Goal: Transaction & Acquisition: Purchase product/service

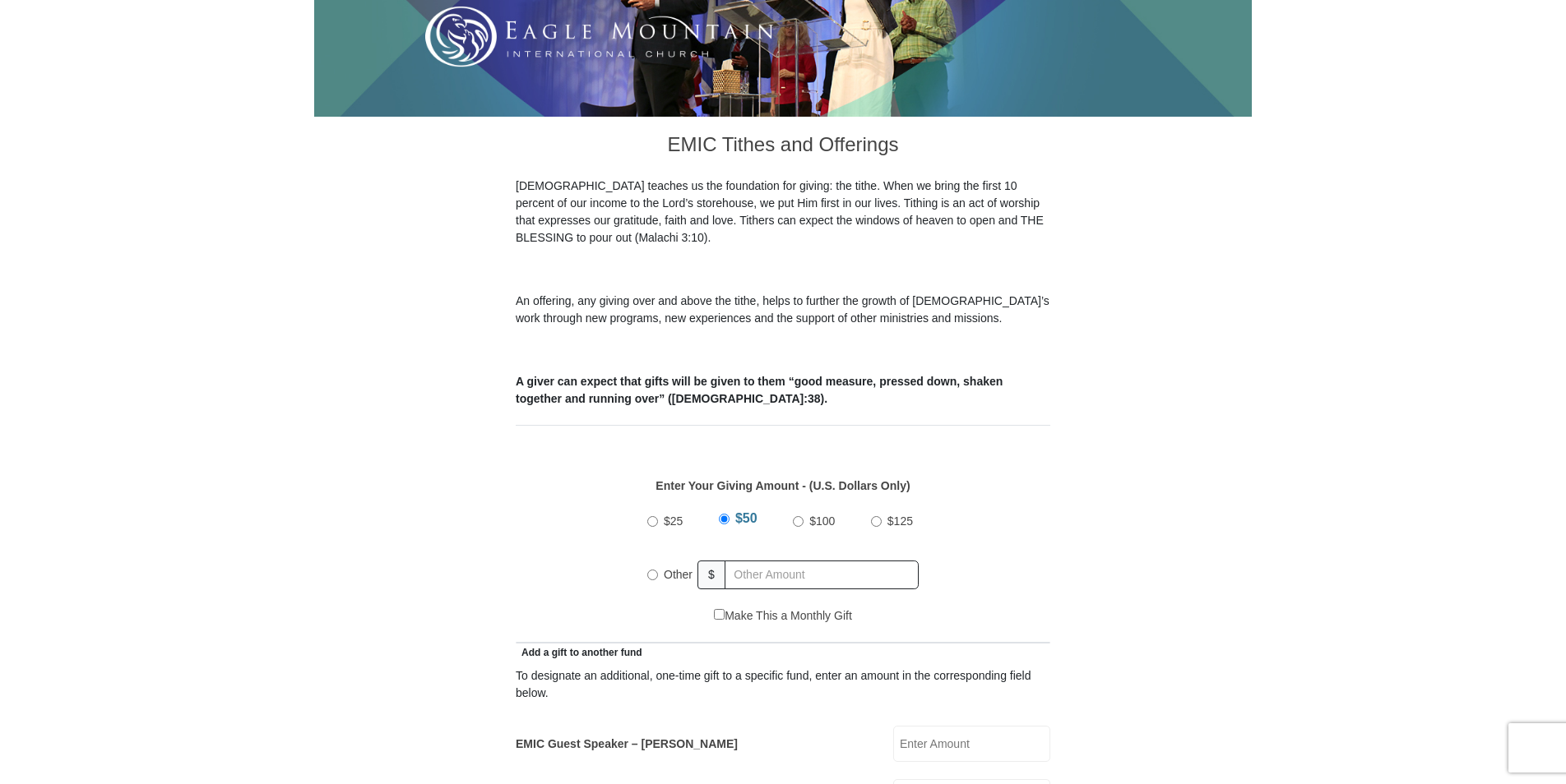
scroll to position [411, 0]
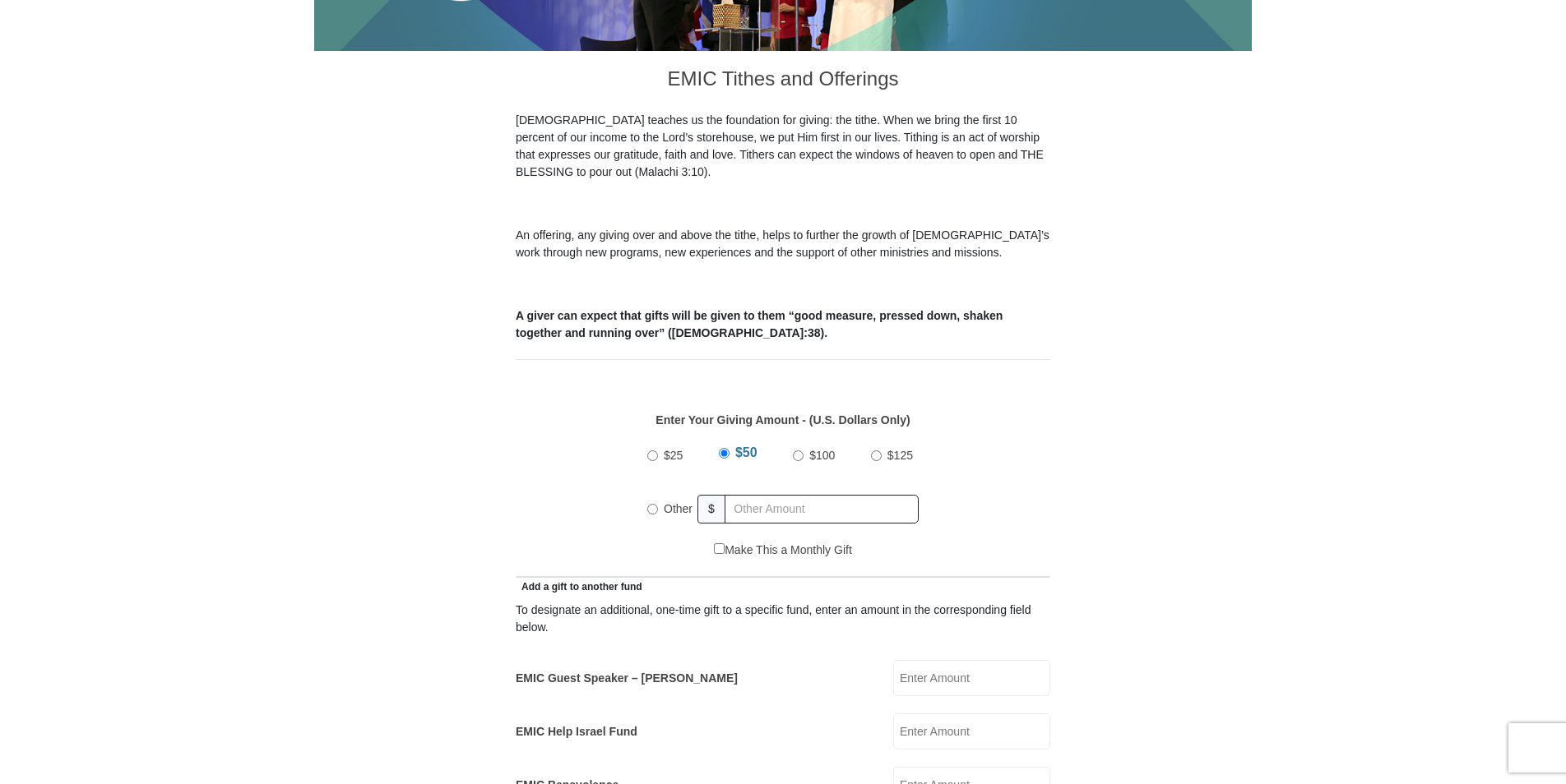
click at [673, 502] on span "Other" at bounding box center [678, 508] width 29 height 13
click at [658, 504] on input "Other" at bounding box center [653, 509] width 11 height 11
radio input "true"
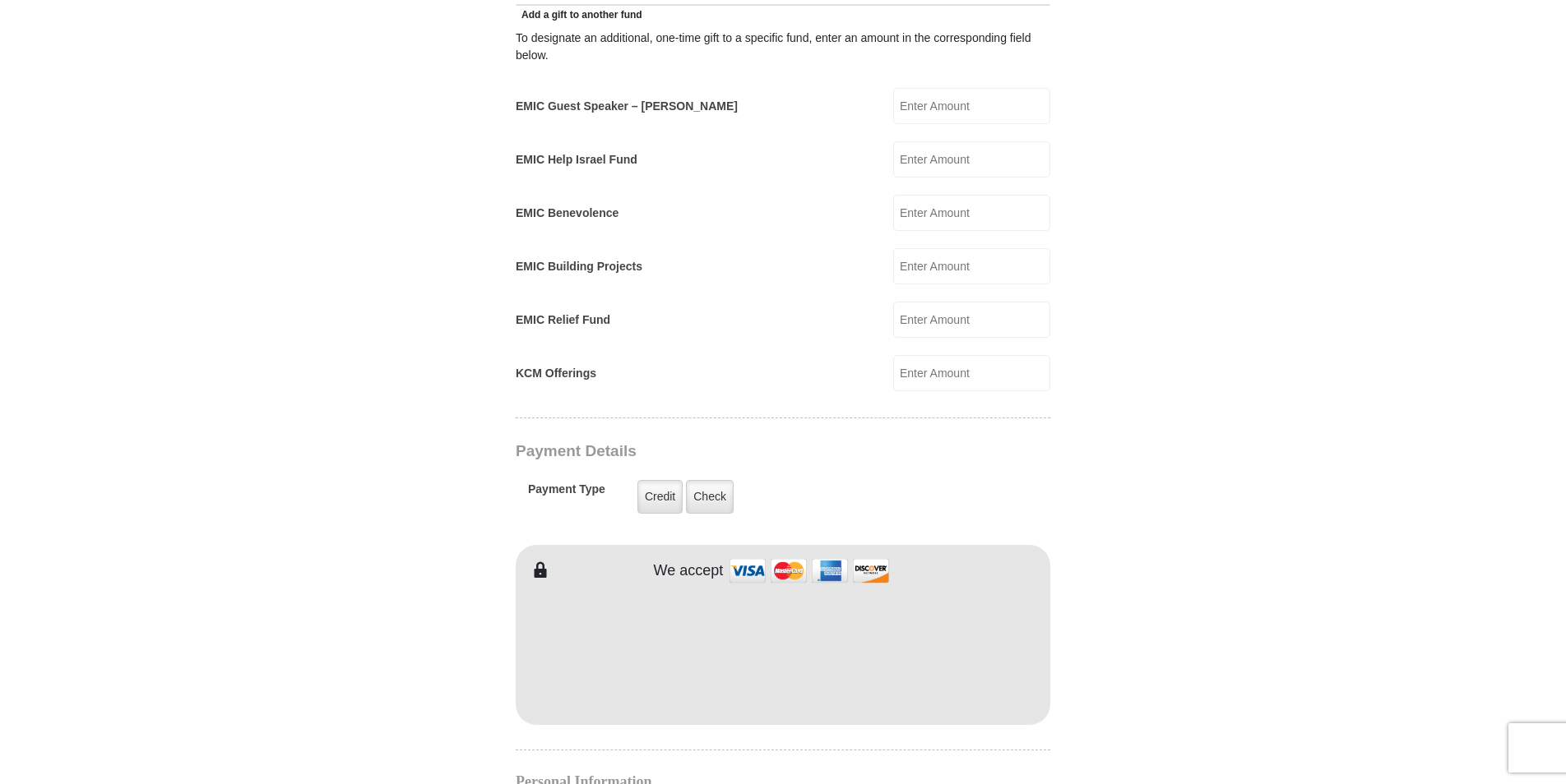
scroll to position [986, 0]
type input "1111.00"
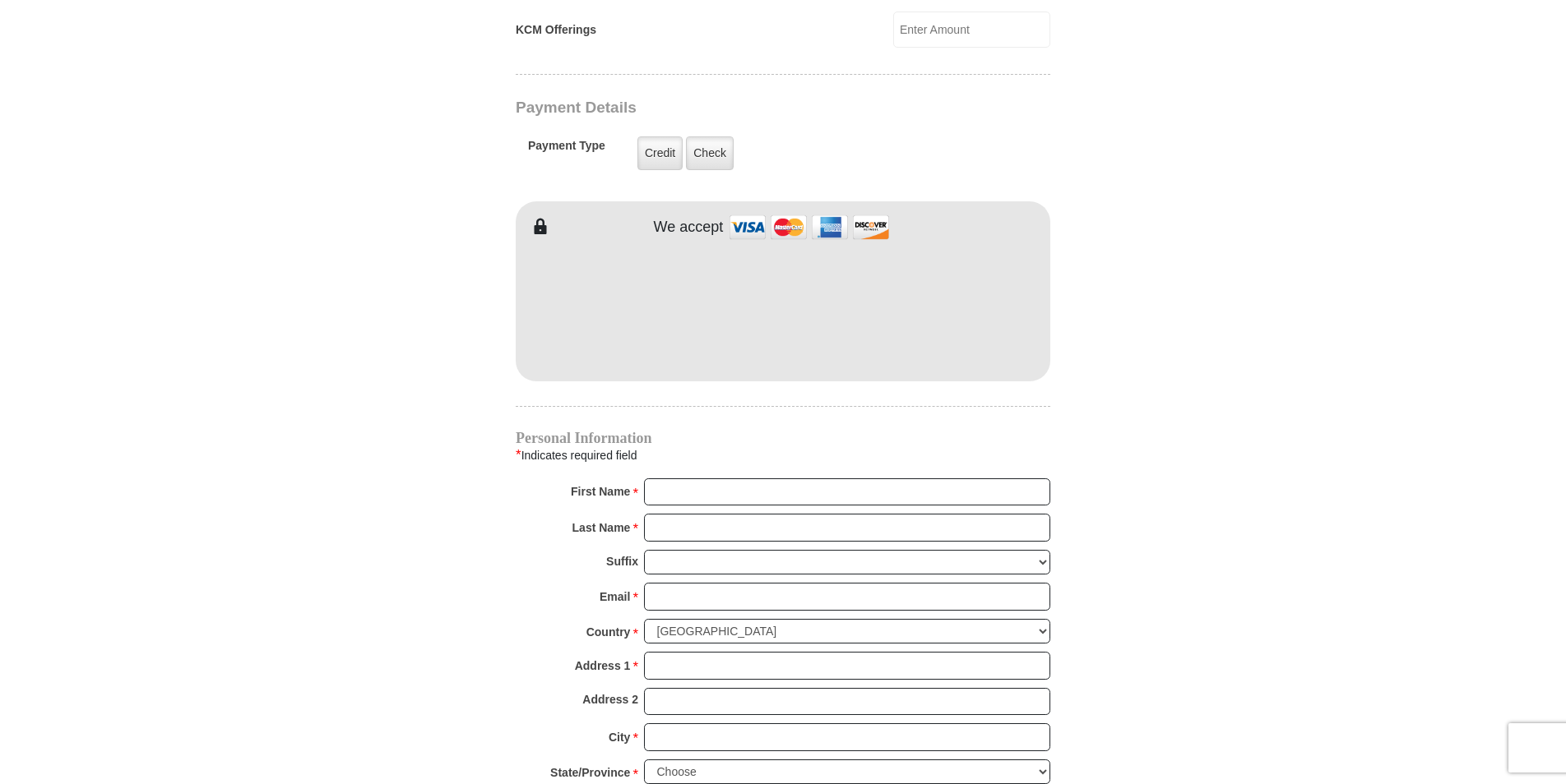
scroll to position [1480, 0]
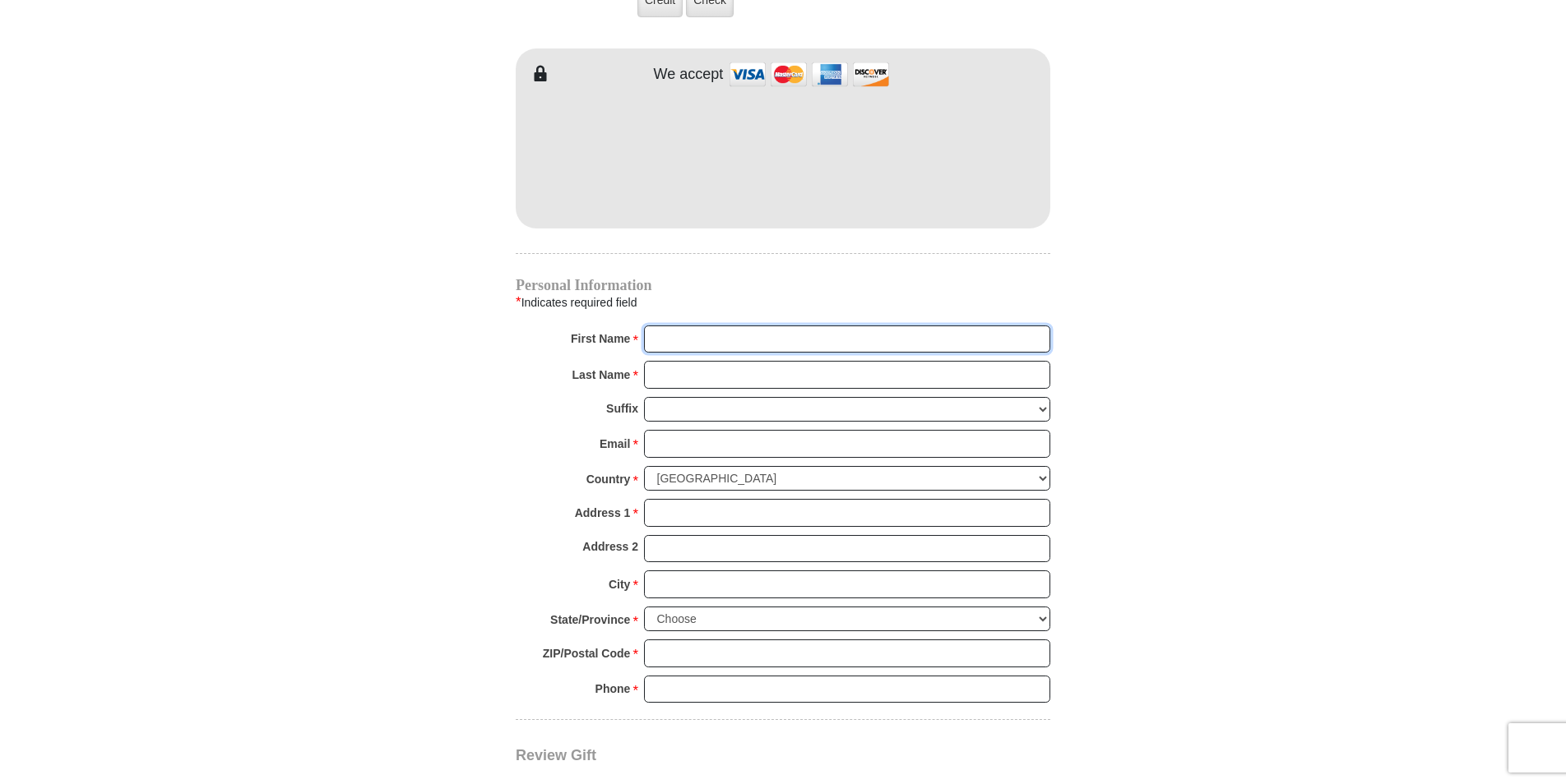
click at [908, 325] on input "First Name *" at bounding box center [847, 339] width 406 height 28
type input "[PERSON_NAME]"
type input "Brookens"
type input "brittbrookens@gmail.com"
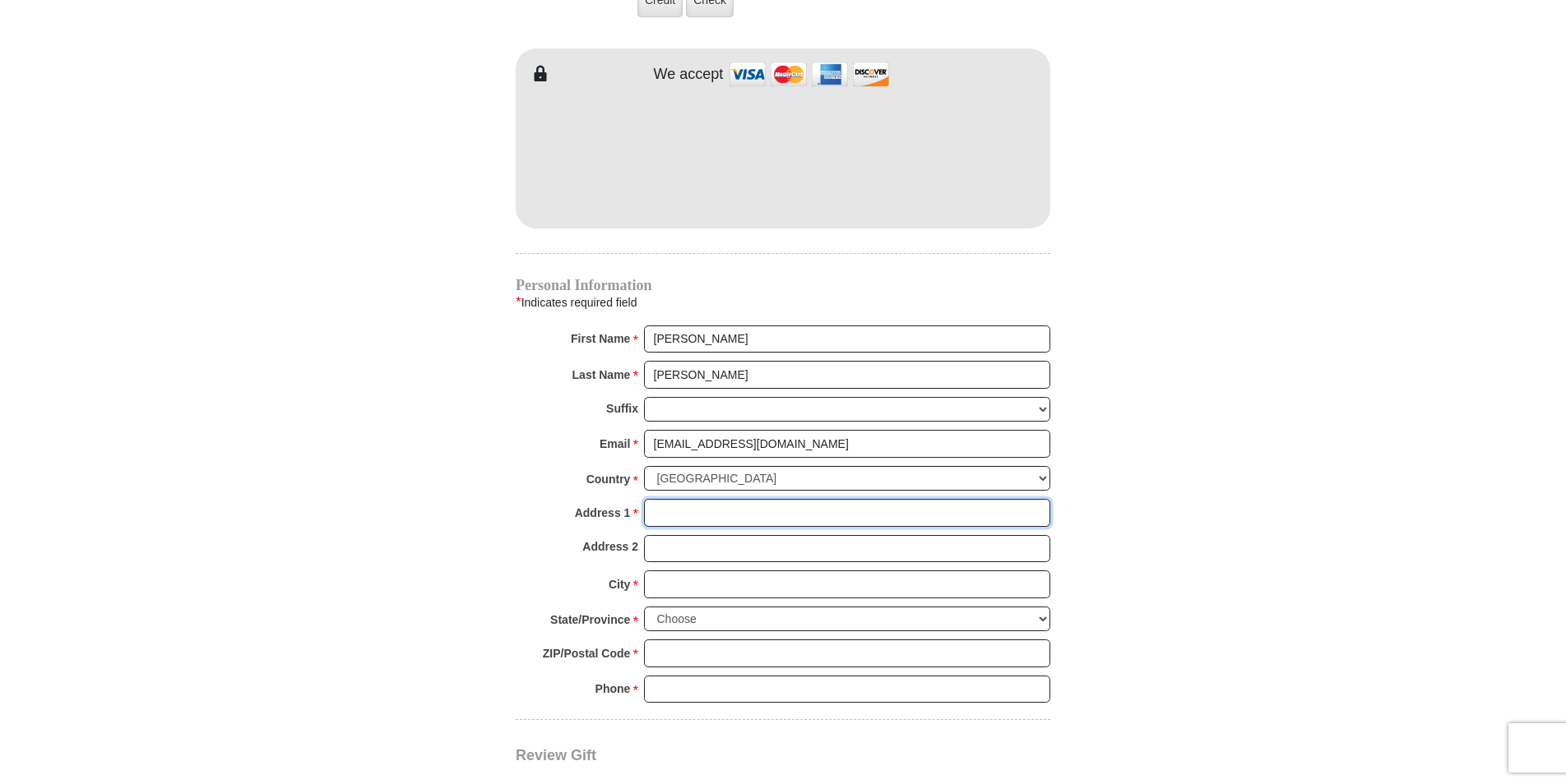
type input "132 Blue Wood Drive"
type input "Saginaw"
select select "TX"
type input "76179"
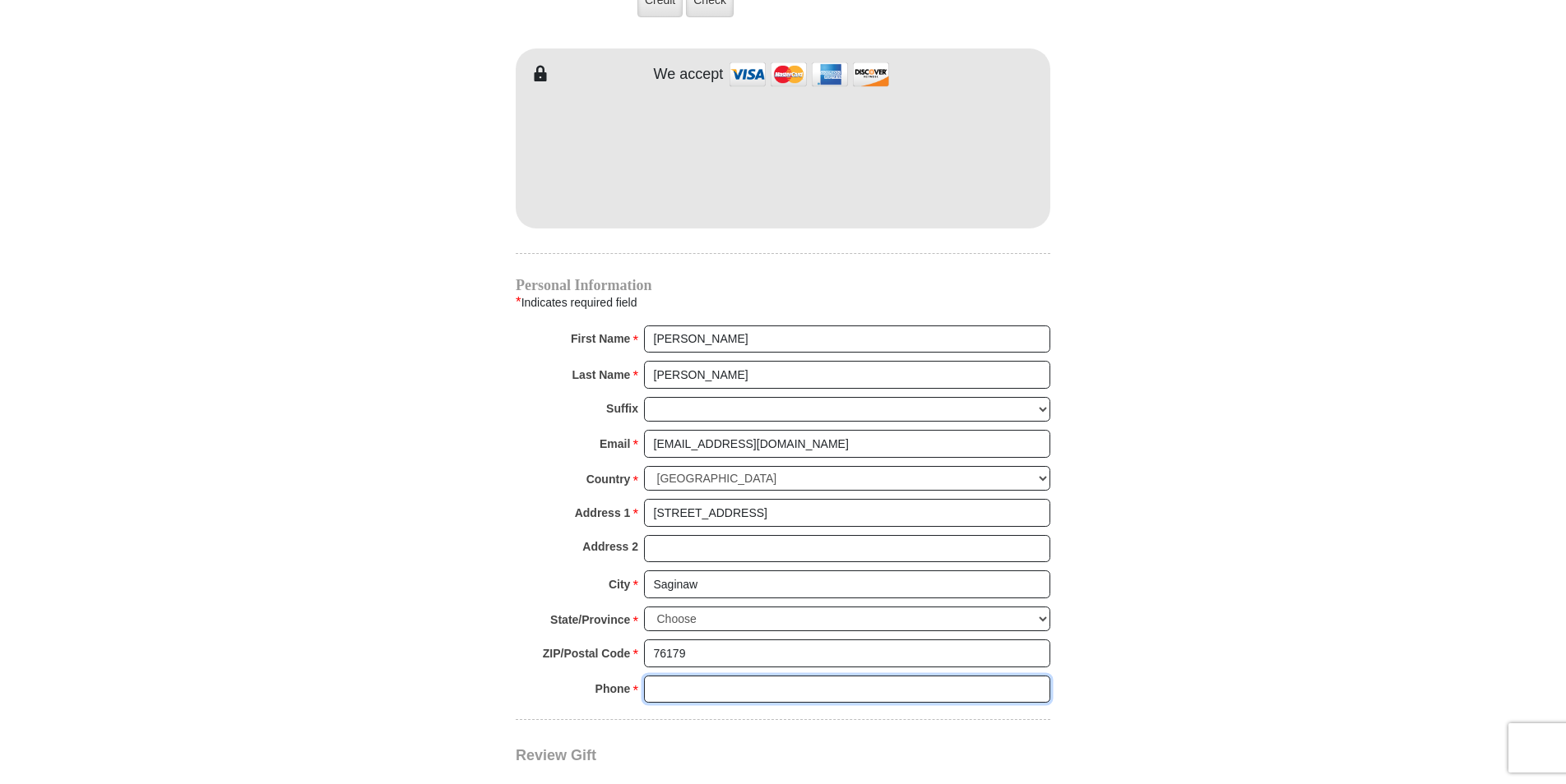
type input "8179652263"
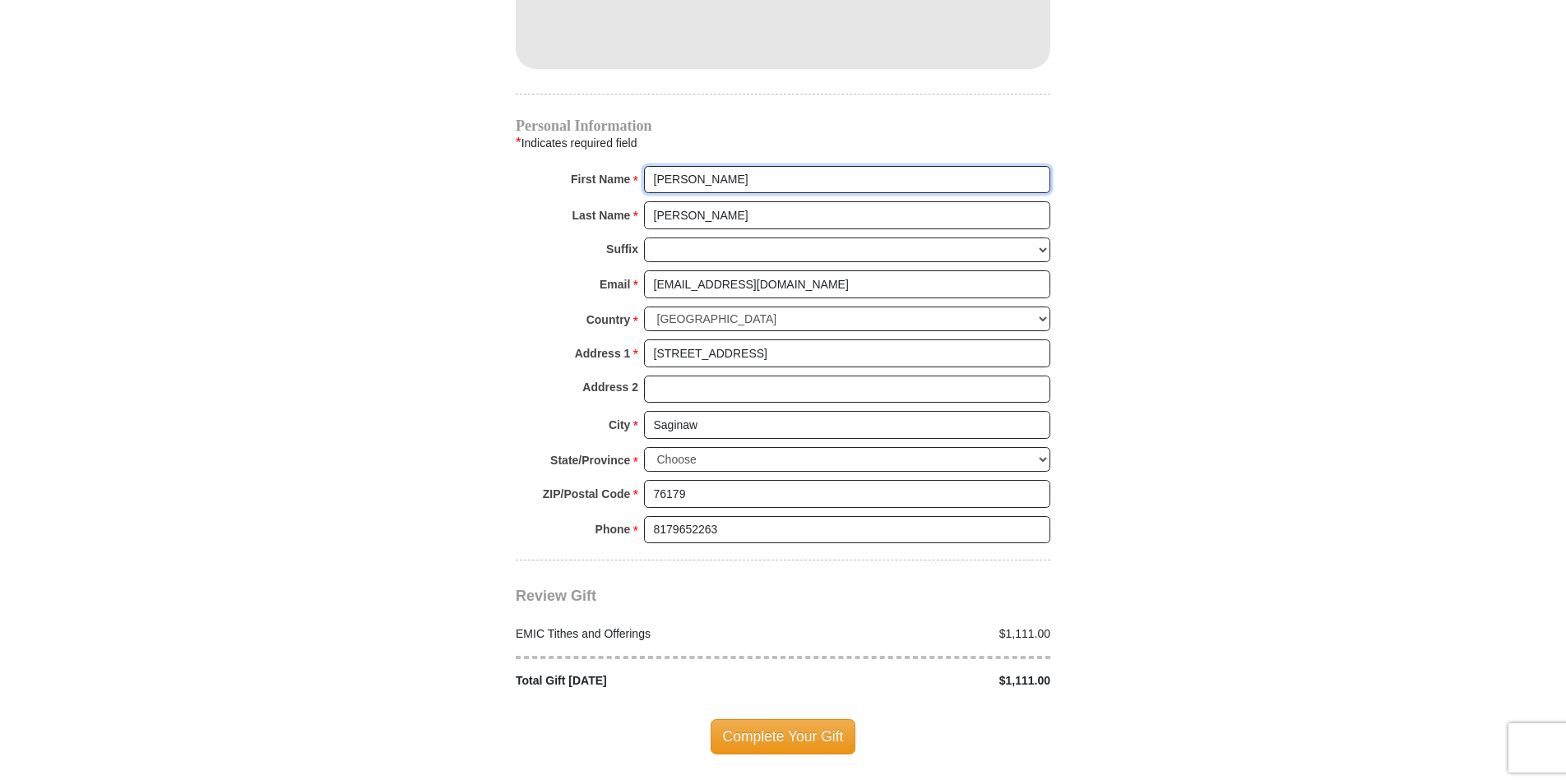
scroll to position [1726, 0]
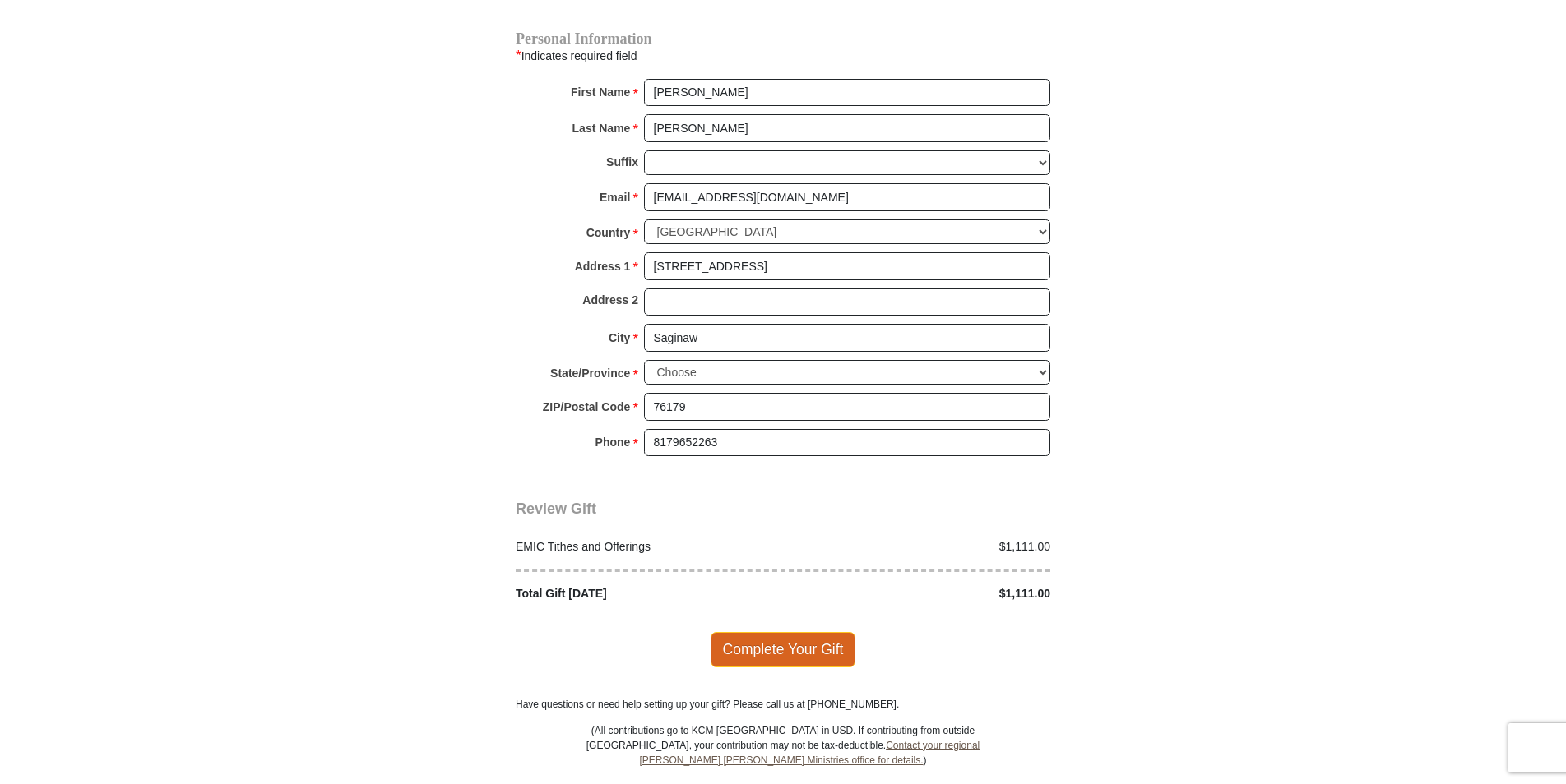
click at [822, 632] on span "Complete Your Gift" at bounding box center [783, 649] width 145 height 35
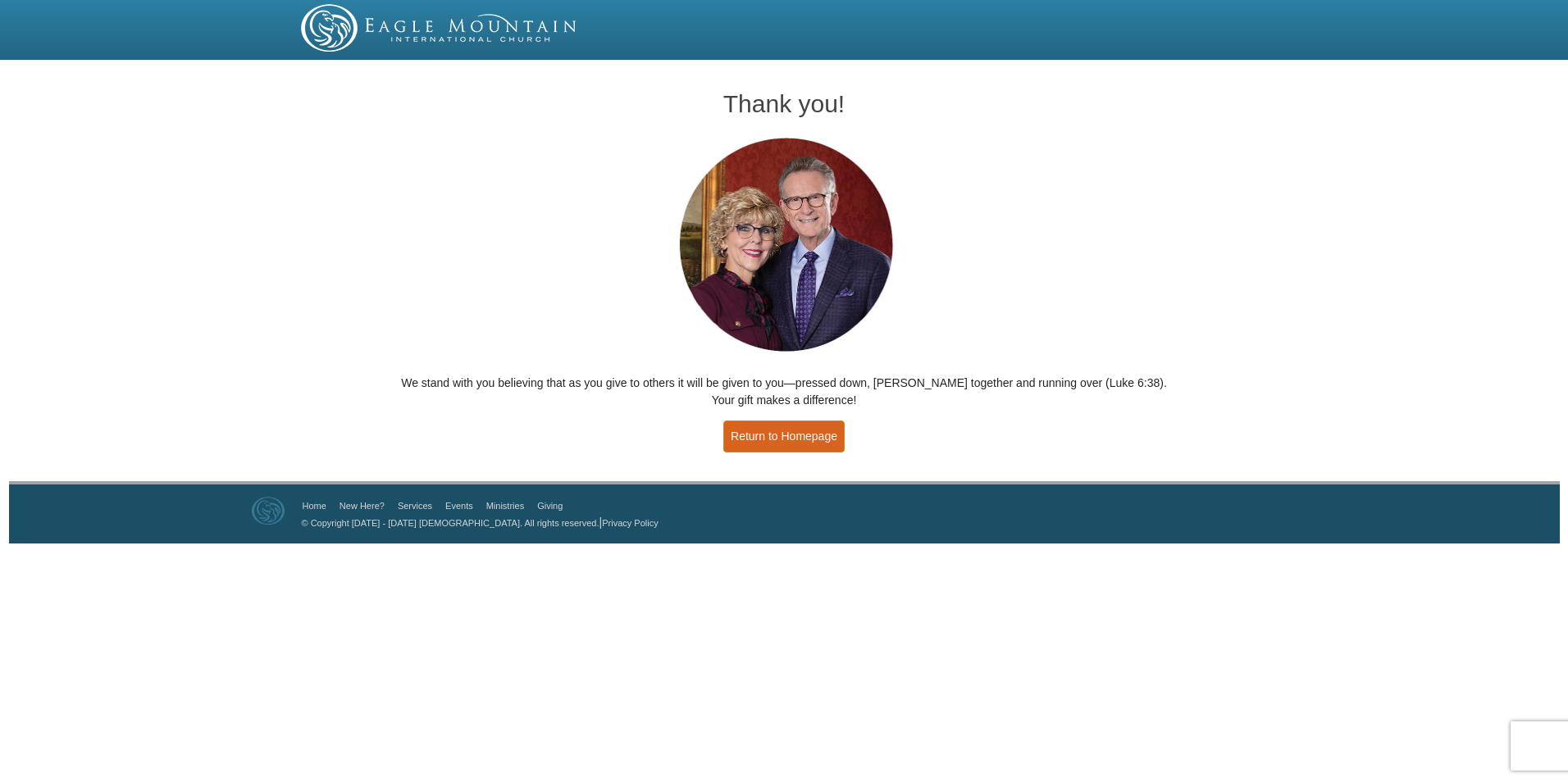
click at [759, 433] on link "Return to Homepage" at bounding box center [784, 436] width 121 height 32
